Goal: Find specific page/section: Find specific page/section

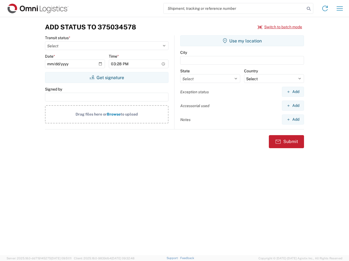
click at [234, 8] on input "search" at bounding box center [233, 8] width 141 height 10
click at [308, 9] on icon at bounding box center [308, 9] width 8 height 8
click at [325, 8] on icon at bounding box center [324, 8] width 9 height 9
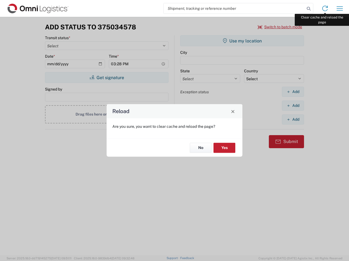
click at [339, 8] on div "Reload Are you sure, you want to clear cache and reload the page? No Yes" at bounding box center [174, 130] width 349 height 261
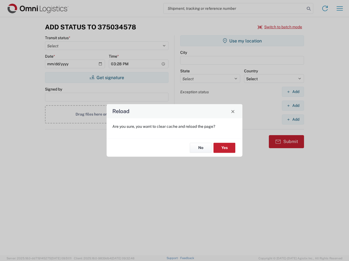
click at [280, 27] on div "Reload Are you sure, you want to clear cache and reload the page? No Yes" at bounding box center [174, 130] width 349 height 261
click at [106, 78] on div "Reload Are you sure, you want to clear cache and reload the page? No Yes" at bounding box center [174, 130] width 349 height 261
click at [242, 41] on div "Reload Are you sure, you want to clear cache and reload the page? No Yes" at bounding box center [174, 130] width 349 height 261
click at [292, 92] on div "Reload Are you sure, you want to clear cache and reload the page? No Yes" at bounding box center [174, 130] width 349 height 261
click at [292, 106] on div "Reload Are you sure, you want to clear cache and reload the page? No Yes" at bounding box center [174, 130] width 349 height 261
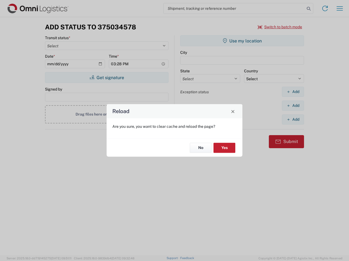
click at [292, 120] on div "Reload Are you sure, you want to clear cache and reload the page? No Yes" at bounding box center [174, 130] width 349 height 261
